Goal: Information Seeking & Learning: Learn about a topic

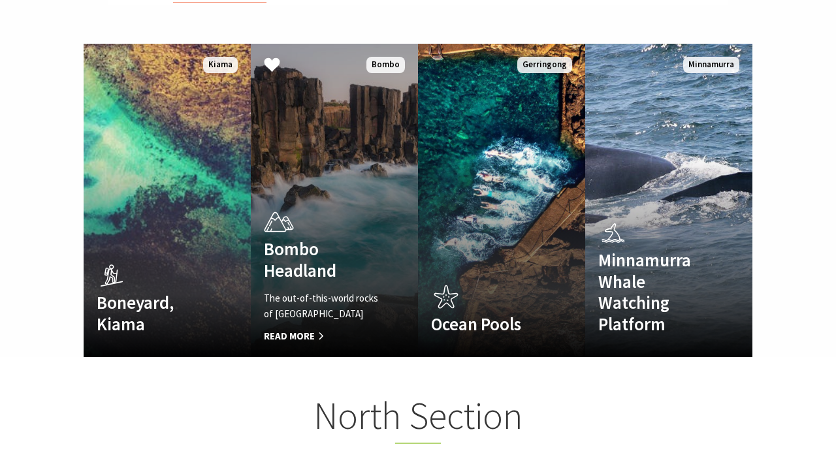
scroll to position [865, 0]
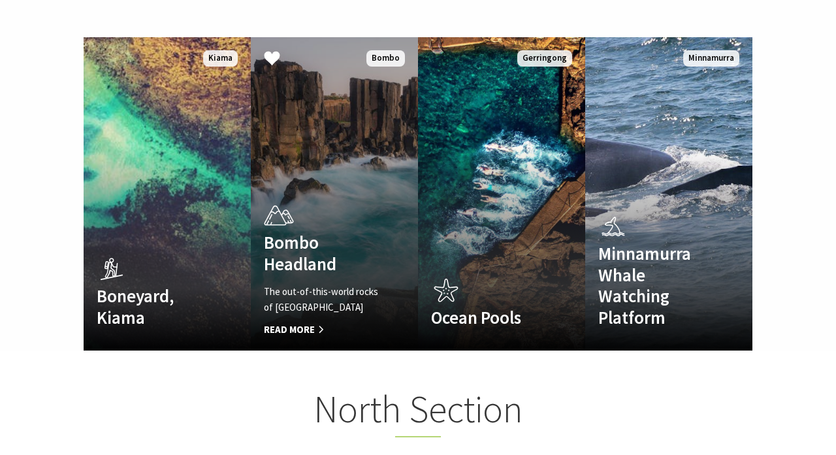
click at [303, 236] on h4 "Bombo Headland" at bounding box center [322, 253] width 116 height 42
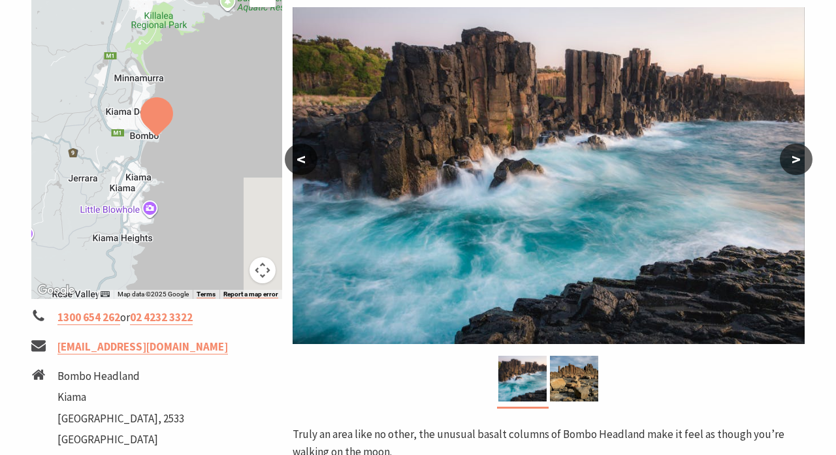
scroll to position [235, 0]
click at [798, 158] on button ">" at bounding box center [796, 159] width 33 height 31
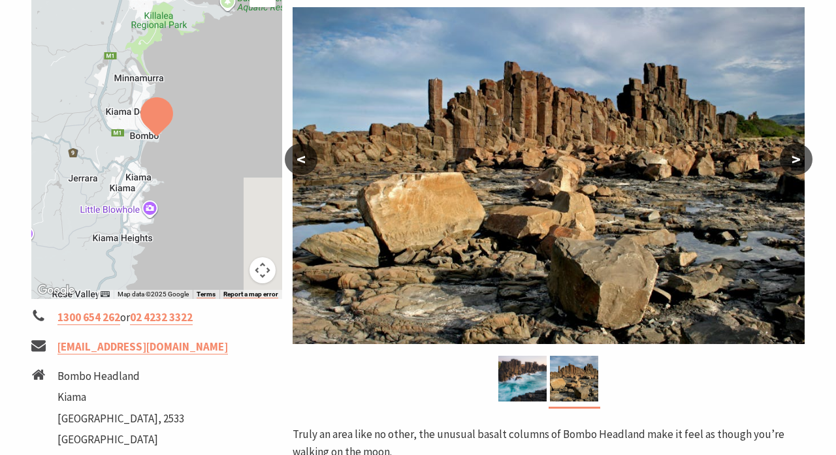
click at [798, 158] on button ">" at bounding box center [796, 159] width 33 height 31
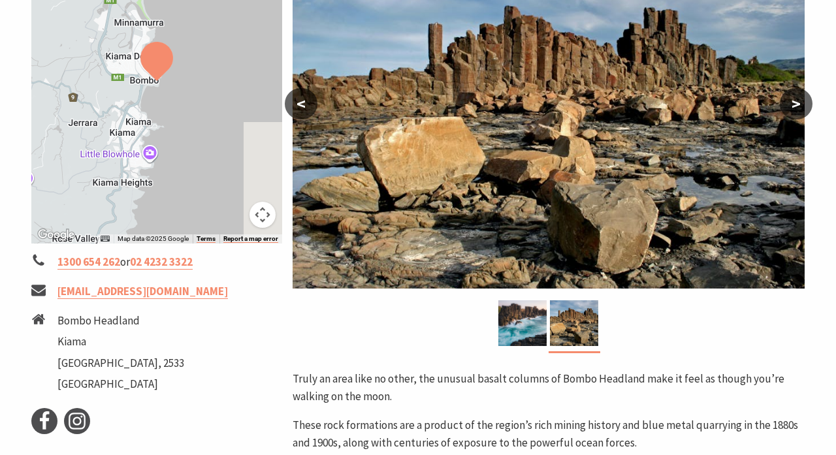
scroll to position [291, 0]
click at [481, 378] on p "Truly an area like no other, the unusual basalt columns of Bombo Headland make …" at bounding box center [549, 387] width 512 height 35
copy p "basalt"
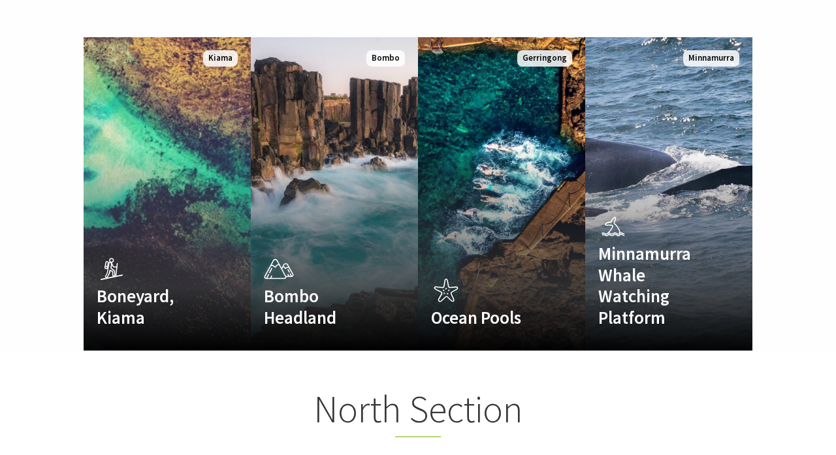
scroll to position [374, 833]
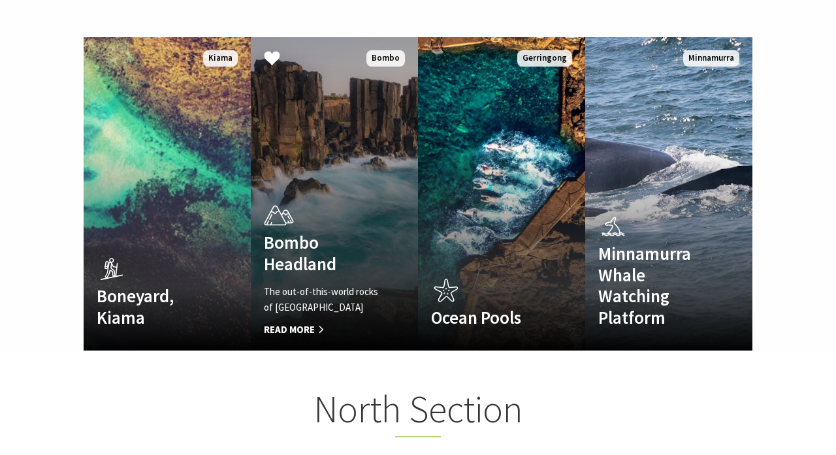
click at [308, 258] on div "Bombo Headland The out-of-this-world rocks of Bombo Headland Read More" at bounding box center [322, 268] width 142 height 139
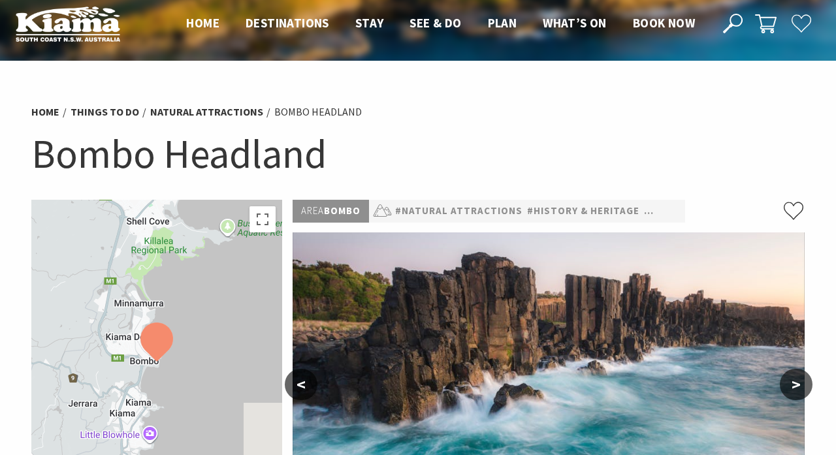
scroll to position [45, 0]
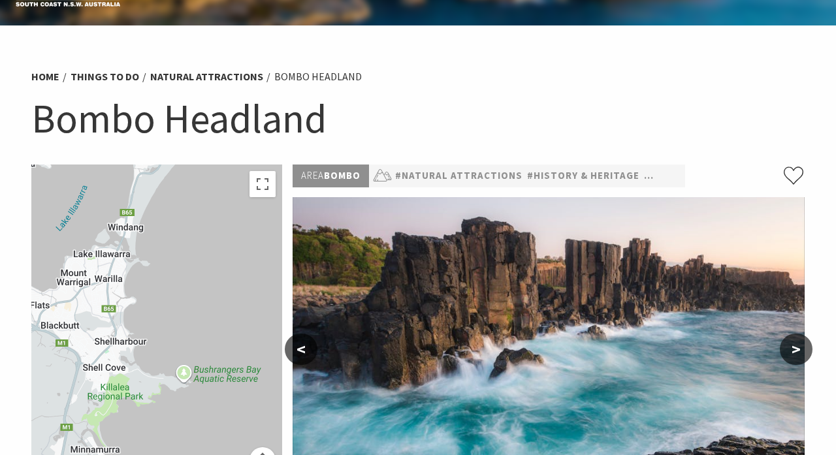
drag, startPoint x: 201, startPoint y: 271, endPoint x: 156, endPoint y: 455, distance: 189.2
click at [156, 455] on div at bounding box center [156, 327] width 251 height 325
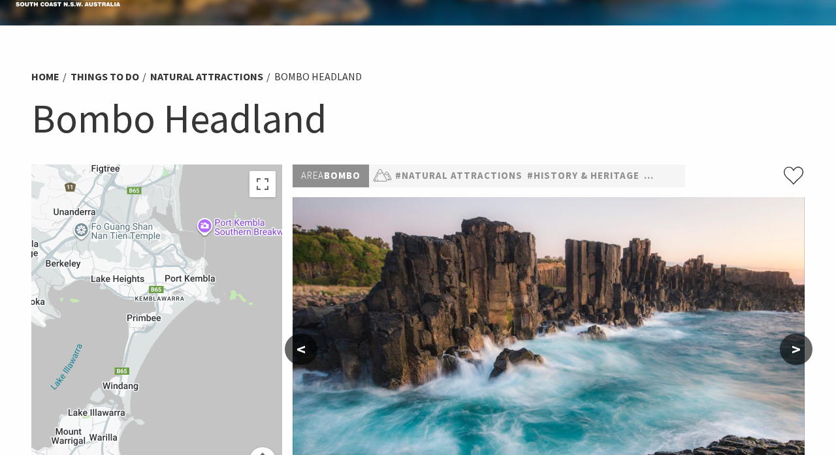
drag, startPoint x: 187, startPoint y: 286, endPoint x: 184, endPoint y: 448, distance: 162.1
click at [184, 448] on div at bounding box center [156, 327] width 251 height 325
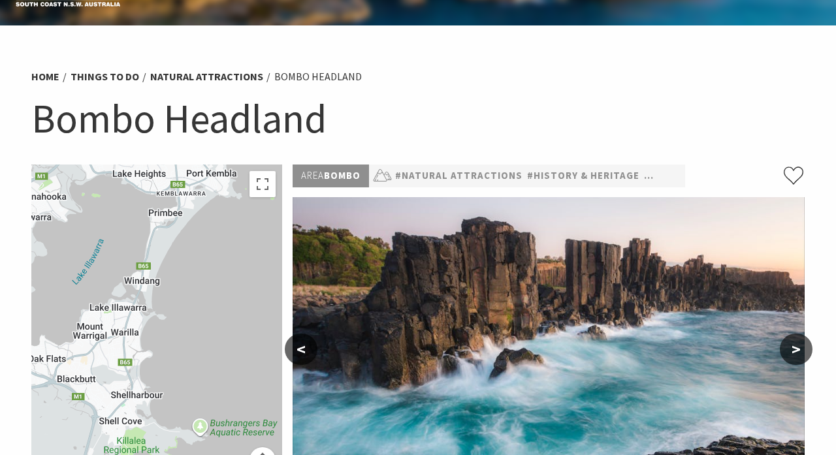
drag, startPoint x: 195, startPoint y: 388, endPoint x: 214, endPoint y: 276, distance: 113.5
click at [214, 276] on div at bounding box center [156, 327] width 251 height 325
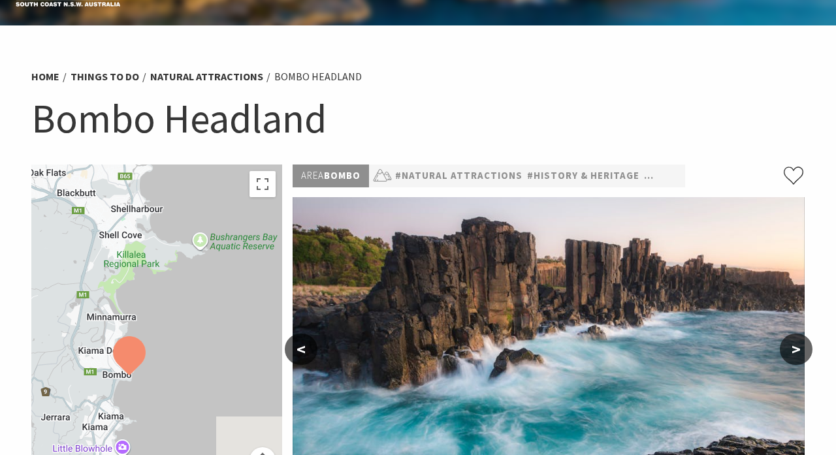
drag, startPoint x: 203, startPoint y: 341, endPoint x: 206, endPoint y: 161, distance: 179.7
click at [206, 161] on section "Home Things To Do Natural Attractions Bombo Headland Bombo Headland ← Move left…" at bounding box center [418, 447] width 836 height 844
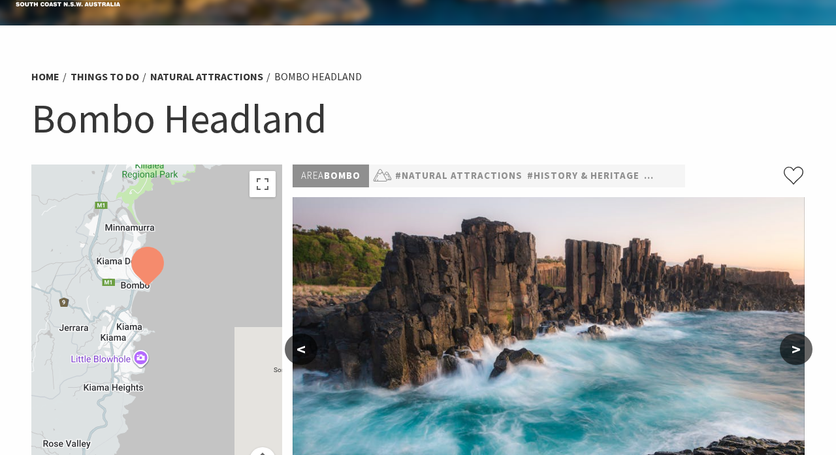
drag, startPoint x: 163, startPoint y: 372, endPoint x: 180, endPoint y: 282, distance: 91.9
click at [180, 282] on div at bounding box center [156, 327] width 251 height 325
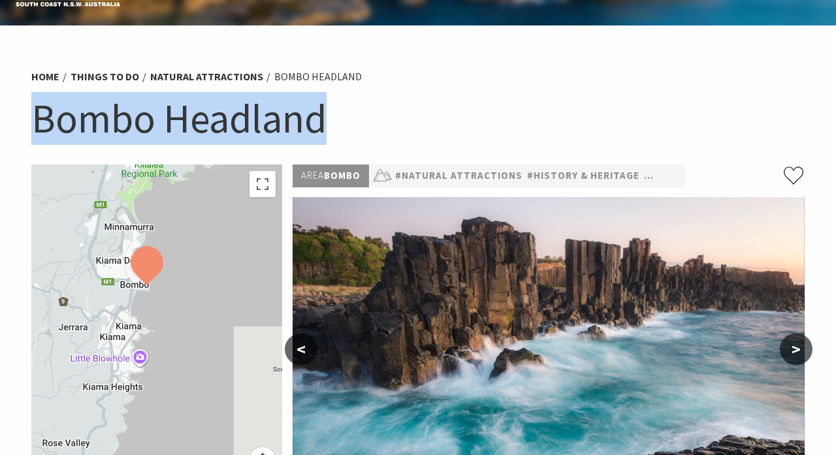
drag, startPoint x: 39, startPoint y: 118, endPoint x: 346, endPoint y: 145, distance: 307.7
click at [346, 145] on div "Home Things To Do Natural Attractions Bombo Headland Bombo Headland" at bounding box center [418, 112] width 784 height 103
copy h1 "Bombo Headland"
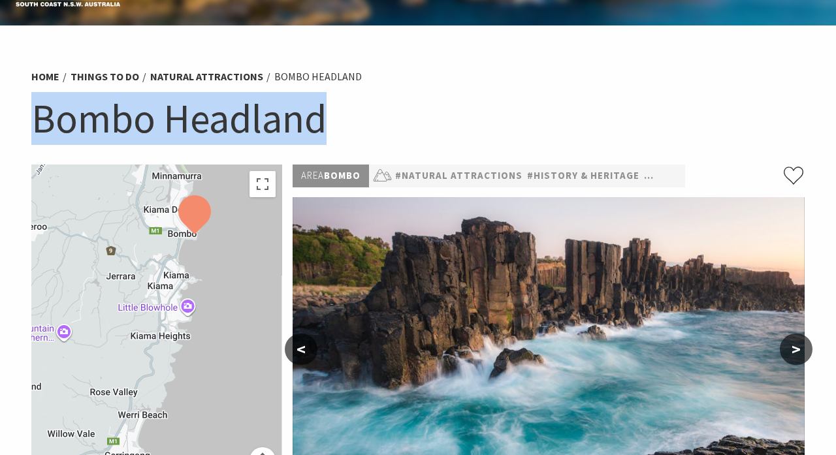
drag, startPoint x: 184, startPoint y: 337, endPoint x: 231, endPoint y: 285, distance: 70.8
click at [231, 285] on div at bounding box center [156, 327] width 251 height 325
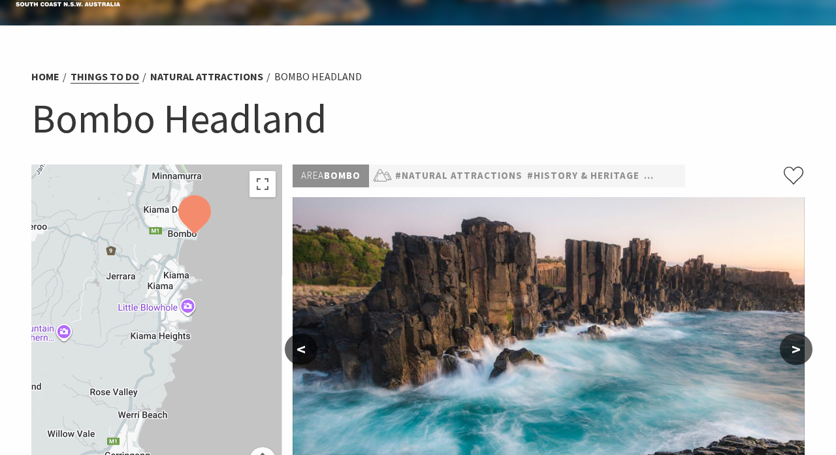
click at [120, 78] on link "Things To Do" at bounding box center [105, 77] width 69 height 14
